Goal: Transaction & Acquisition: Download file/media

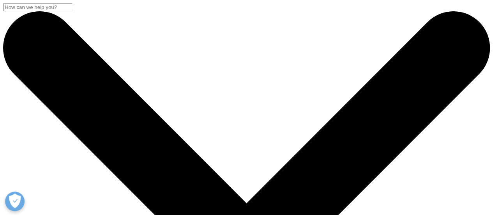
scroll to position [130, 459]
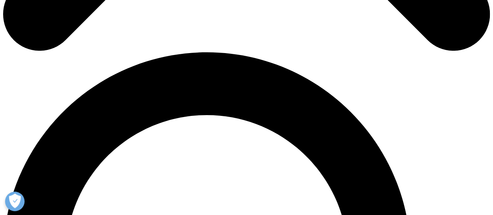
scroll to position [545, 0]
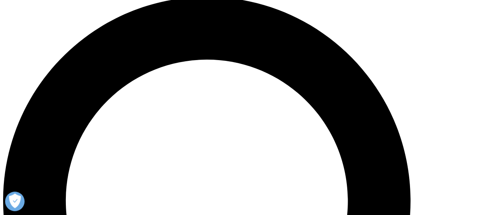
scroll to position [545, 0]
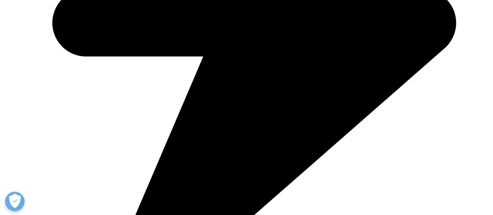
scroll to position [896, 0]
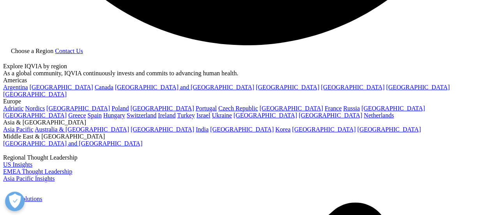
scroll to position [1441, 0]
